Goal: Check status: Check status

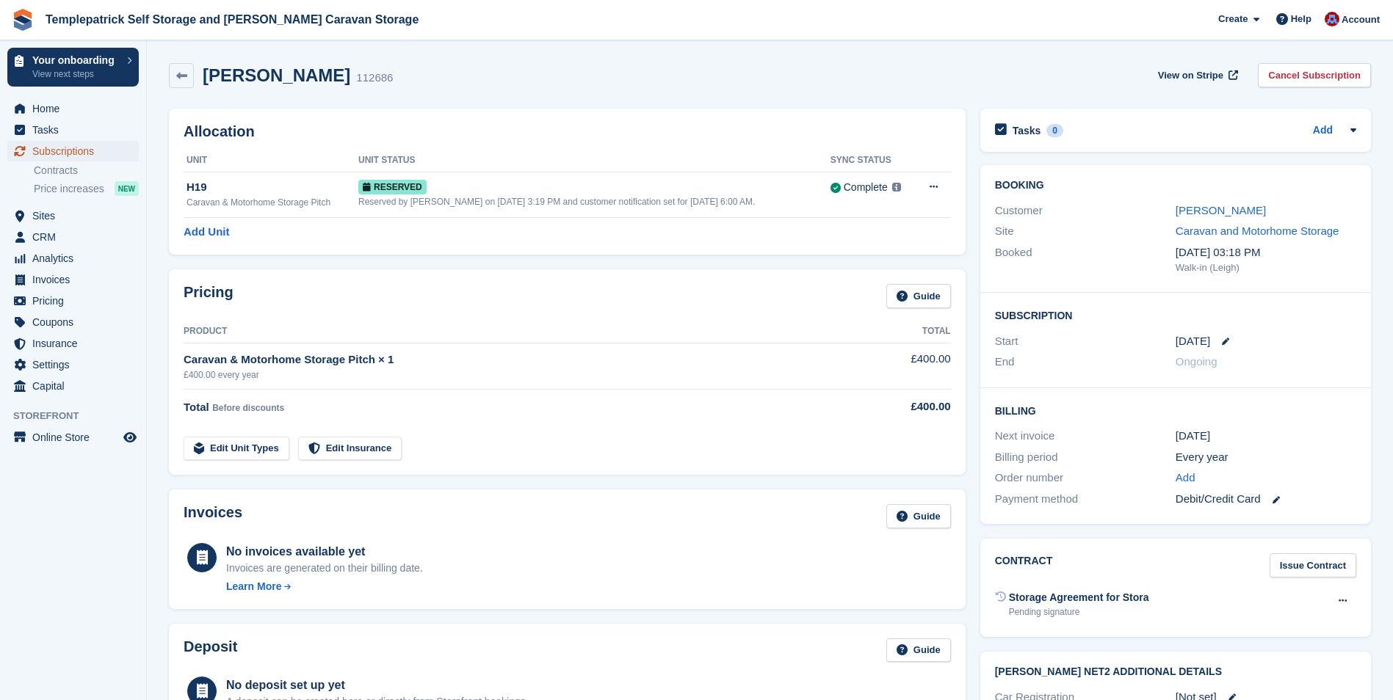
click at [65, 148] on span "Subscriptions" at bounding box center [76, 151] width 88 height 21
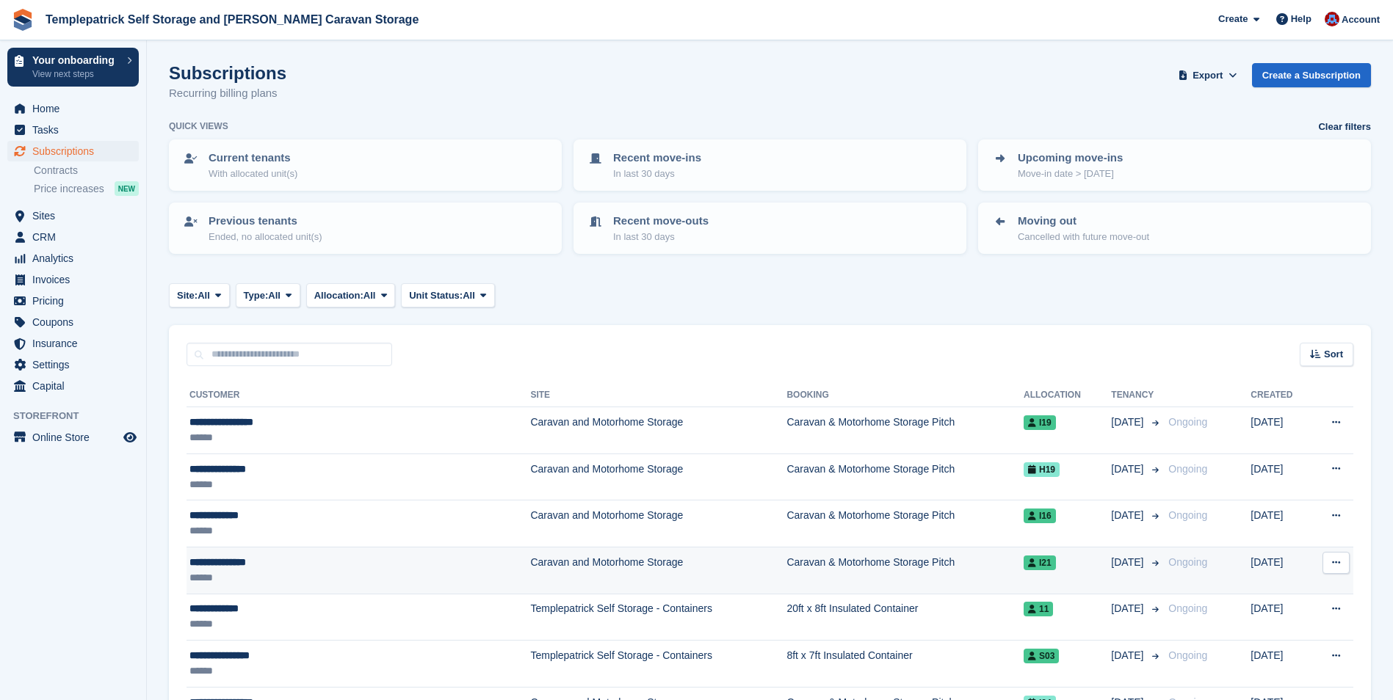
click at [266, 570] on div "******" at bounding box center [309, 577] width 241 height 15
